Goal: Find specific page/section: Find specific page/section

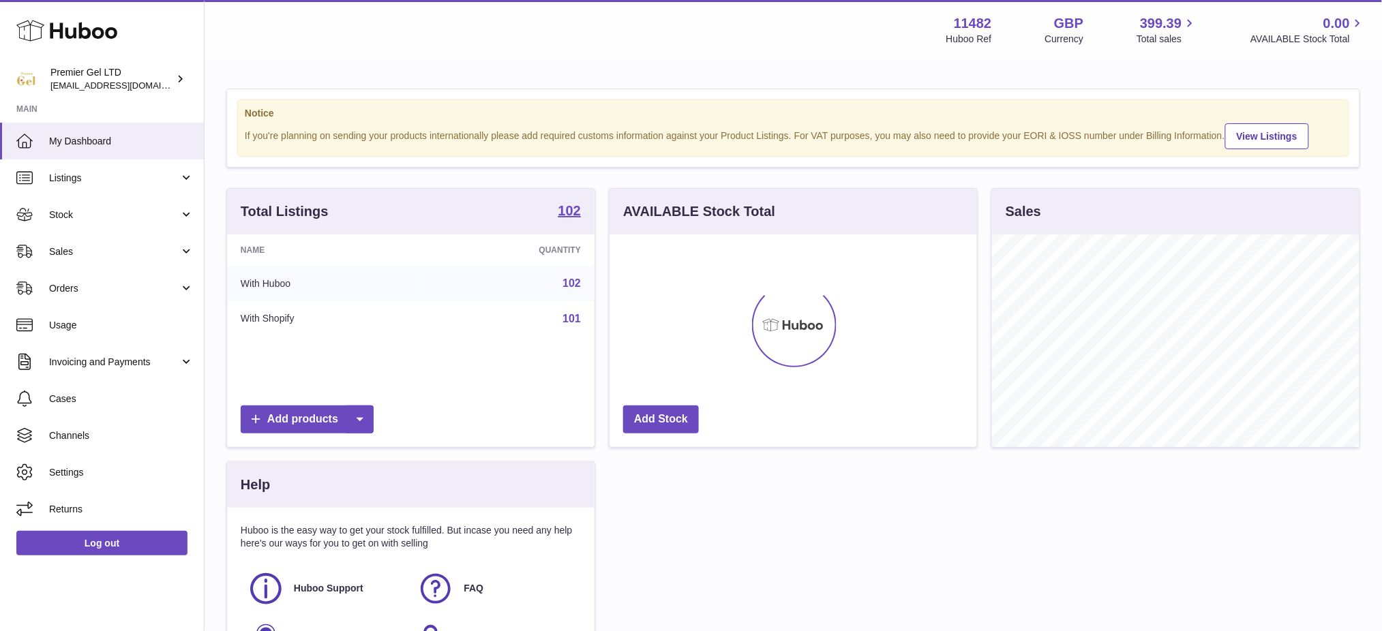
scroll to position [212, 367]
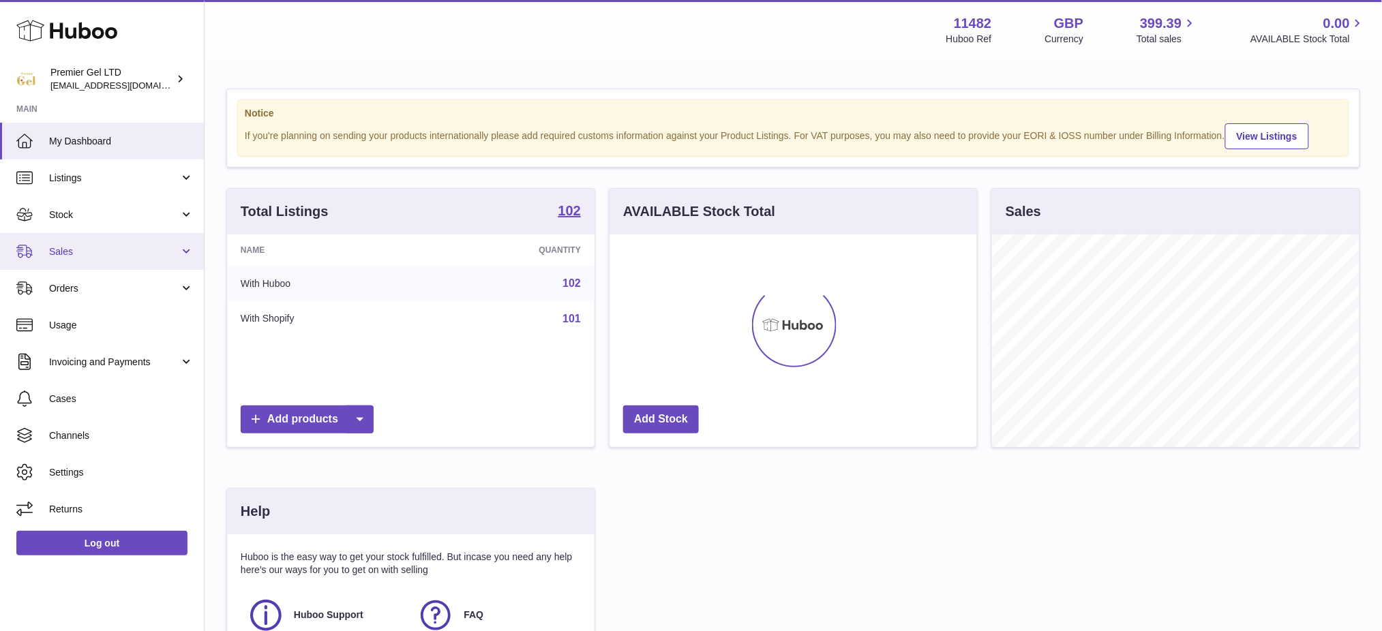
click at [77, 182] on span "Listings" at bounding box center [114, 178] width 130 height 13
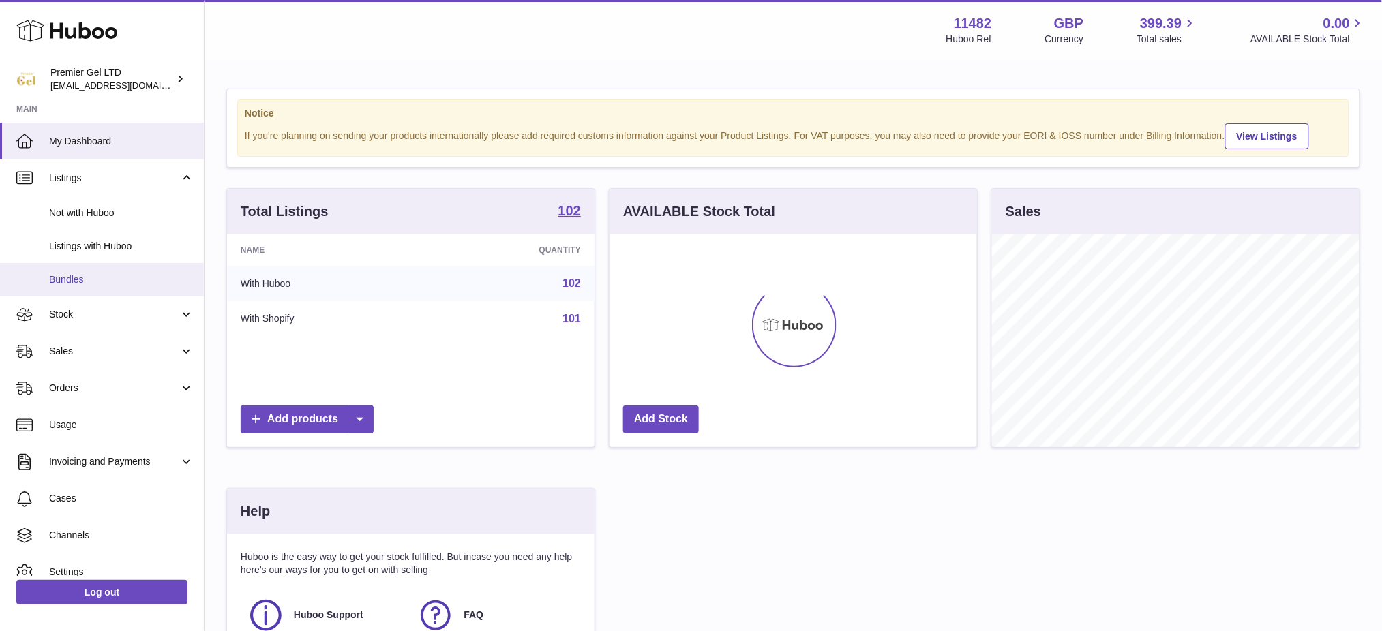
click at [78, 284] on span "Bundles" at bounding box center [121, 279] width 145 height 13
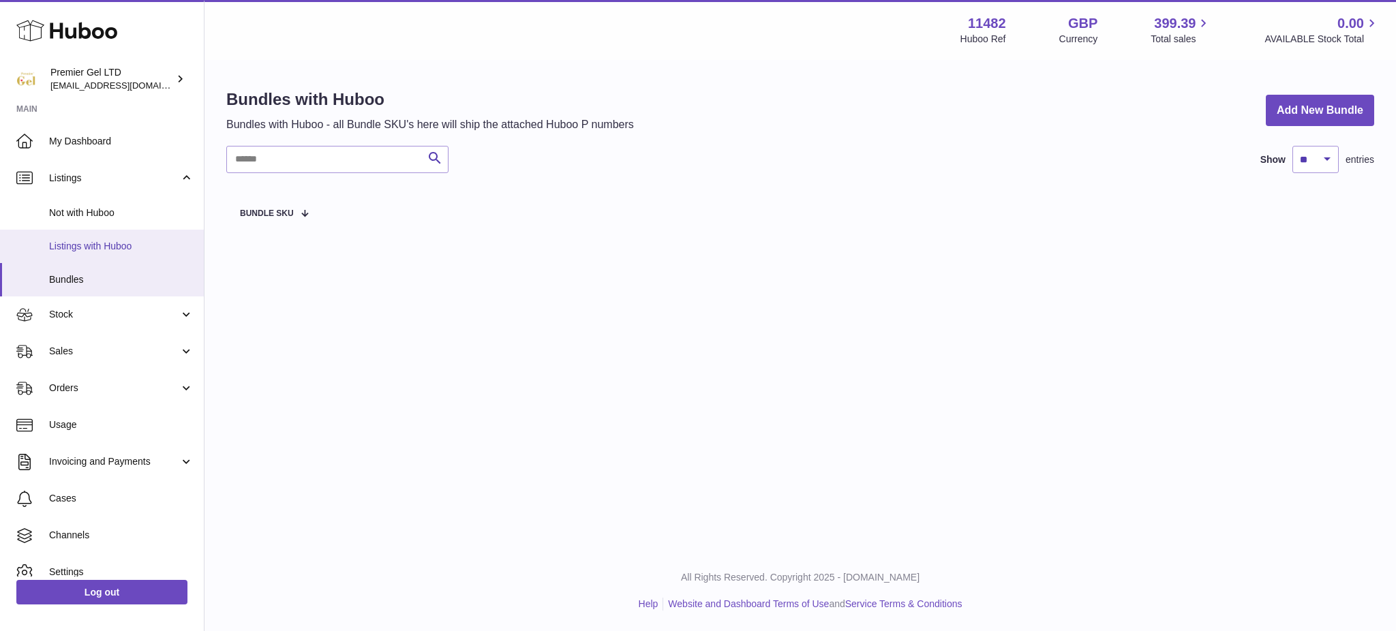
click at [62, 240] on span "Listings with Huboo" at bounding box center [121, 246] width 145 height 13
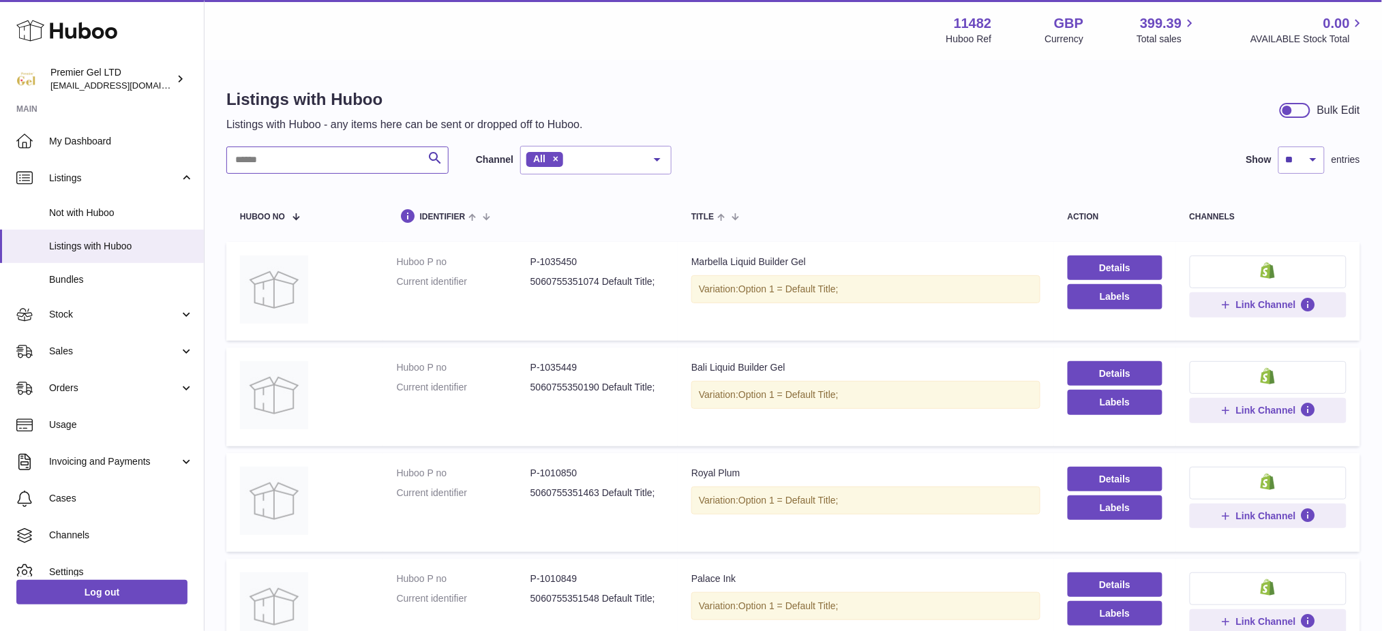
click at [362, 168] on input "text" at bounding box center [337, 160] width 222 height 27
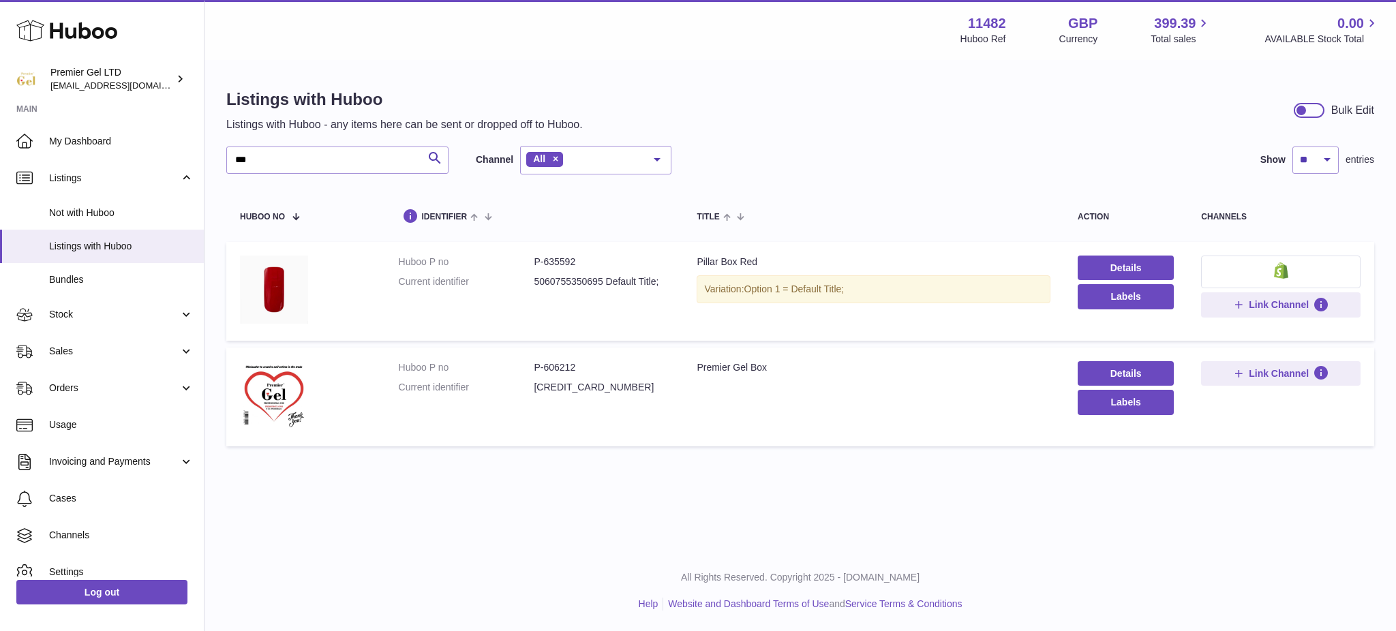
click at [547, 359] on td "Huboo P no P-606212 Current identifier 5060755351425" at bounding box center [534, 397] width 299 height 99
click at [560, 370] on dd "P-606212" at bounding box center [602, 367] width 136 height 13
copy dd "606212"
click at [976, 23] on strong "11482" at bounding box center [987, 23] width 38 height 18
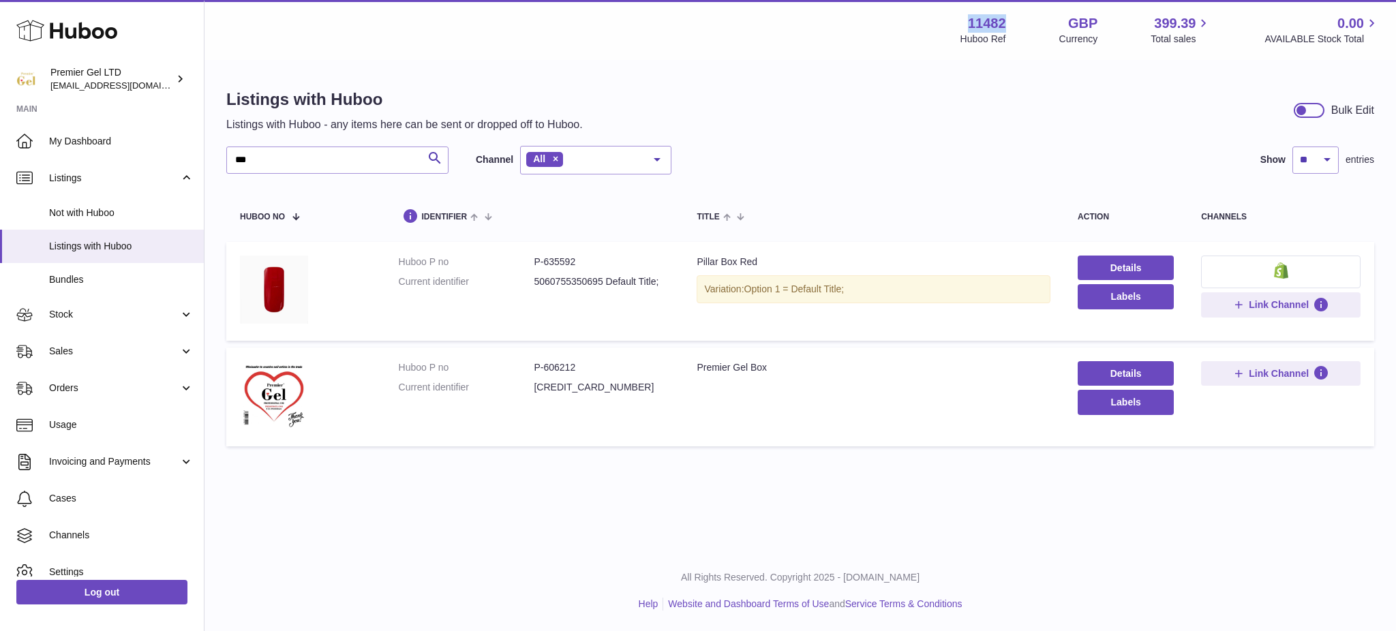
click at [976, 23] on strong "11482" at bounding box center [987, 23] width 38 height 18
copy strong "11482"
drag, startPoint x: 301, startPoint y: 145, endPoint x: 221, endPoint y: 145, distance: 80.4
click at [221, 145] on div "Listings with Huboo Listings with Huboo - any items here can be sent or dropped…" at bounding box center [801, 270] width 1192 height 419
drag, startPoint x: 277, startPoint y: 154, endPoint x: 157, endPoint y: 159, distance: 120.8
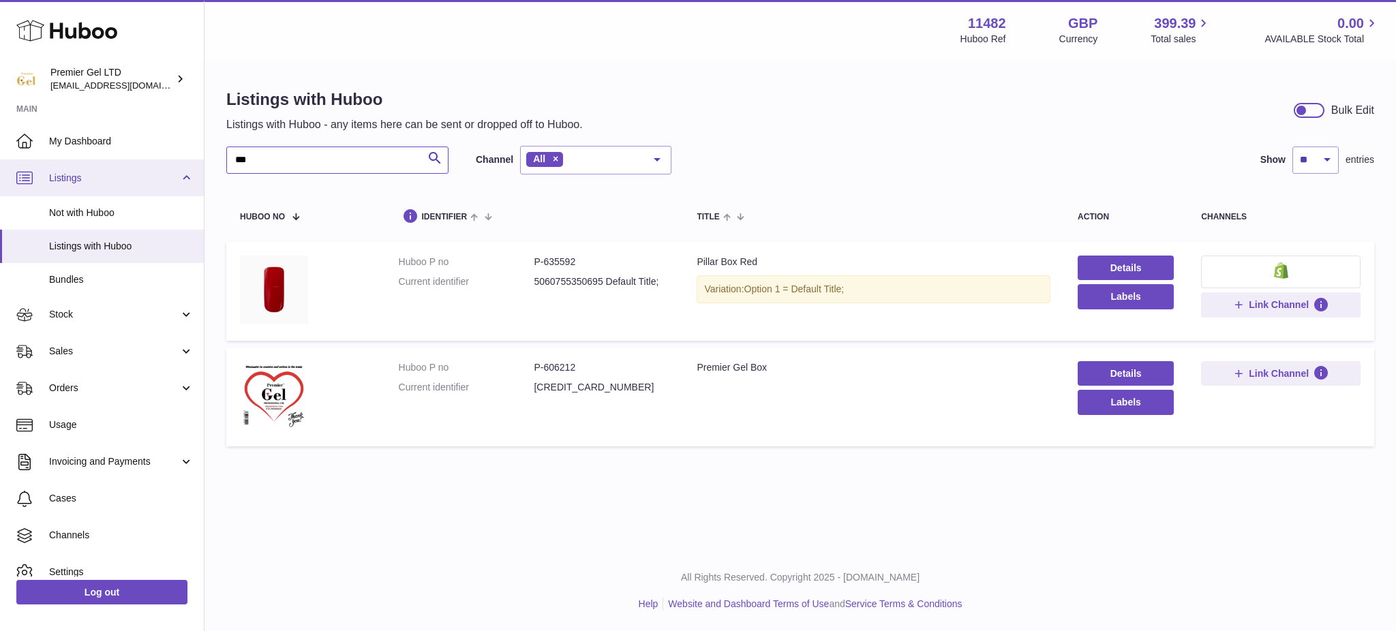
click at [157, 159] on div "Huboo Premier Gel LTD internalAdmin-11482@internal.huboo.com Main My Dashboard …" at bounding box center [698, 315] width 1396 height 631
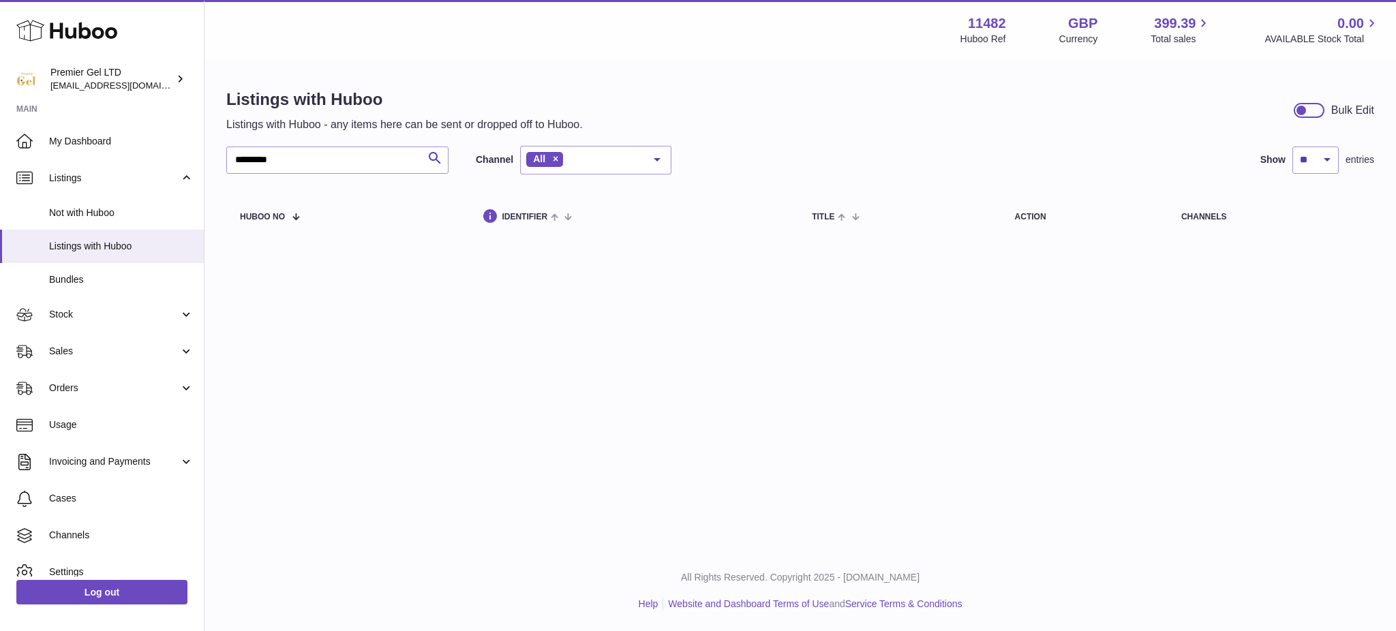
click at [978, 25] on strong "11482" at bounding box center [987, 23] width 38 height 18
copy strong "11482"
drag, startPoint x: 303, startPoint y: 158, endPoint x: 41, endPoint y: 148, distance: 262.0
click at [44, 158] on div "Huboo Premier Gel LTD internalAdmin-11482@internal.huboo.com Main My Dashboard …" at bounding box center [698, 315] width 1396 height 631
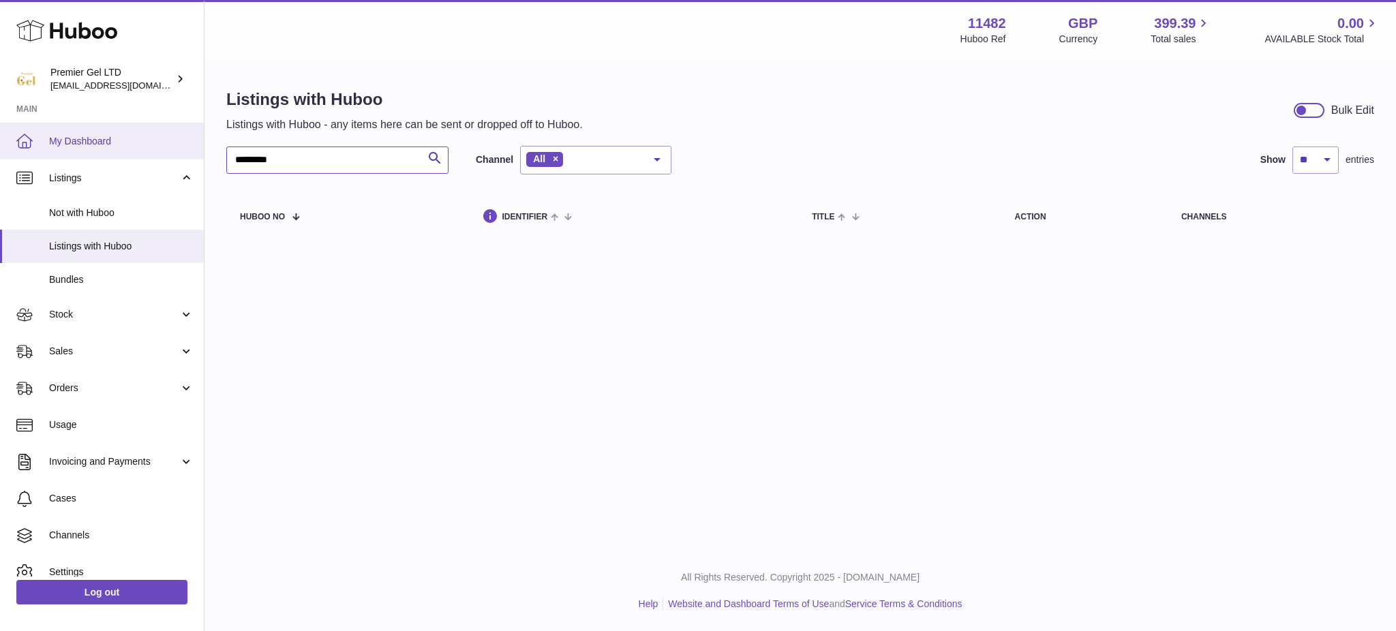
paste input "text"
type input "******"
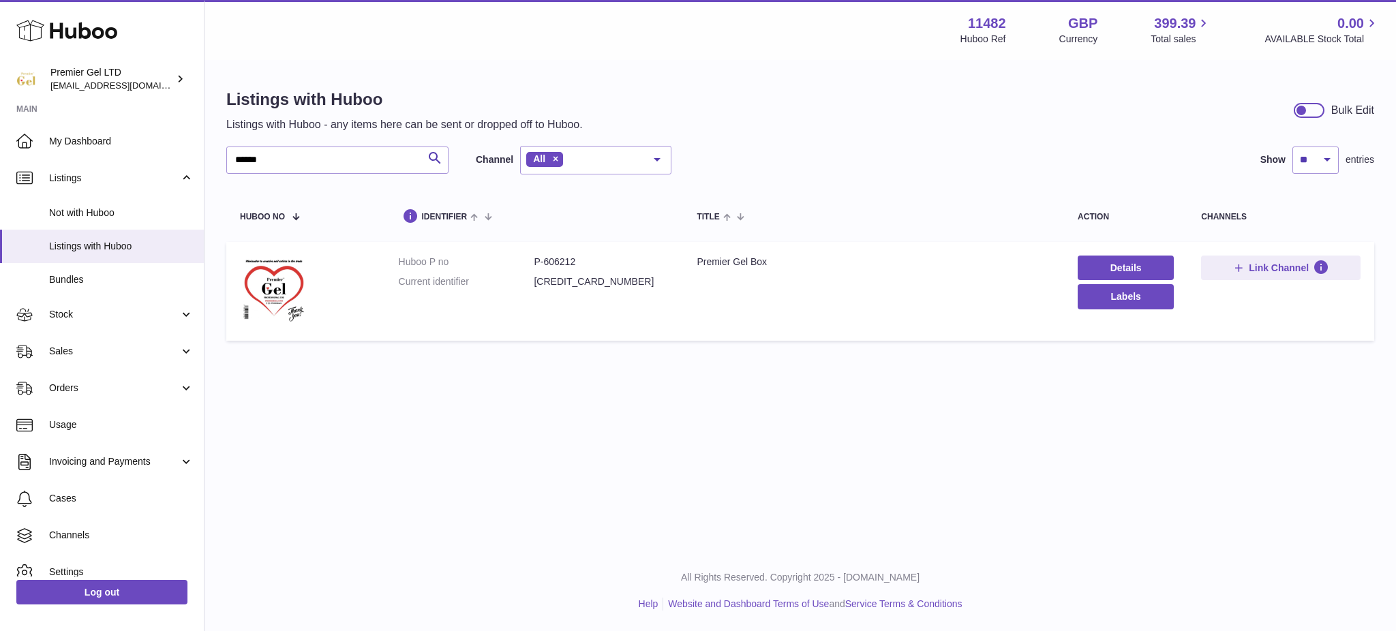
click at [566, 257] on dd "P-606212" at bounding box center [602, 262] width 136 height 13
copy dd "606212"
